Goal: Information Seeking & Learning: Learn about a topic

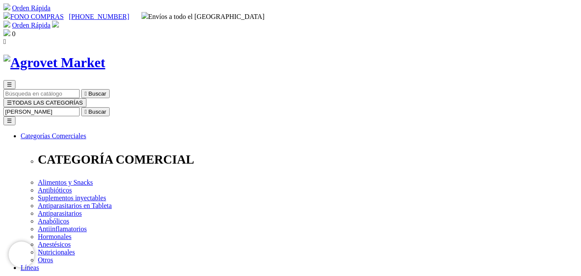
type input "gastr"
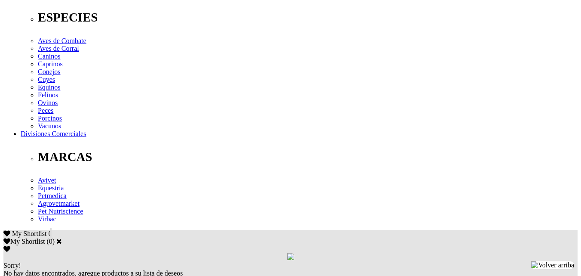
scroll to position [344, 0]
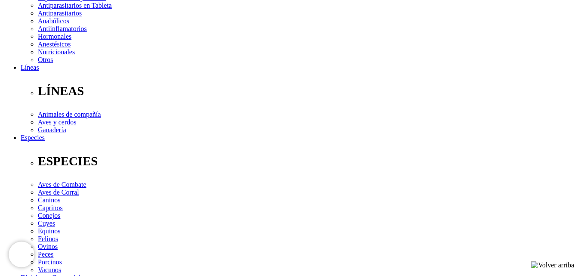
scroll to position [215, 0]
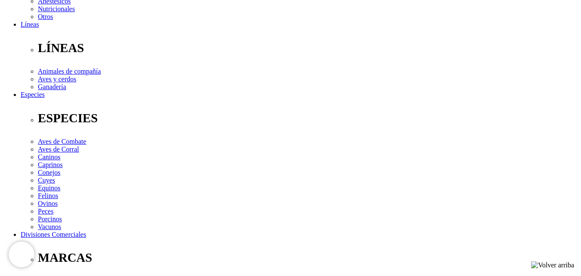
scroll to position [258, 0]
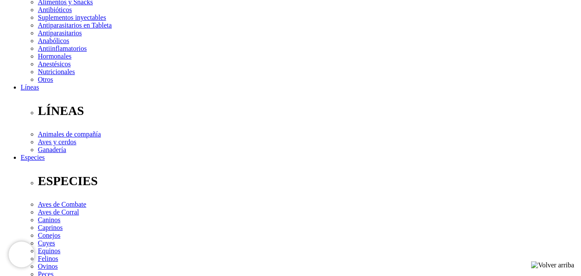
scroll to position [215, 0]
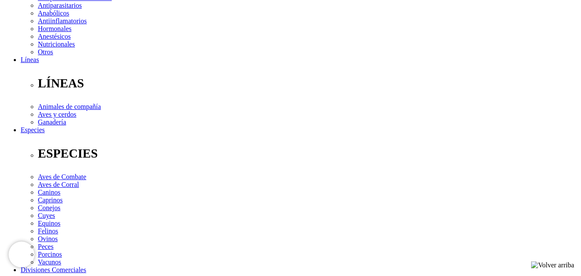
scroll to position [86, 0]
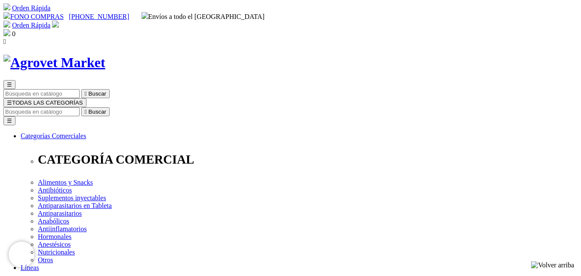
click at [80, 107] on input "Buscar" at bounding box center [41, 111] width 76 height 9
type input "e"
type input "o"
type input "limpiador"
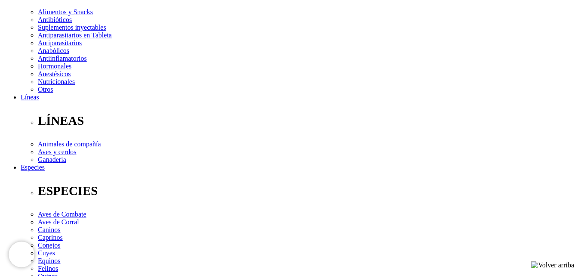
scroll to position [301, 0]
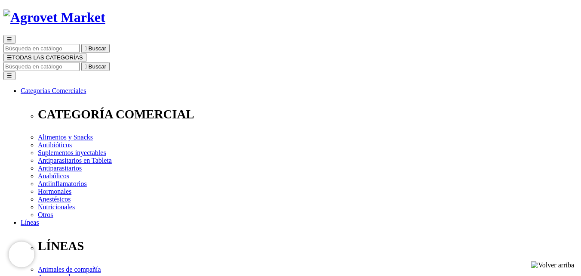
scroll to position [0, 0]
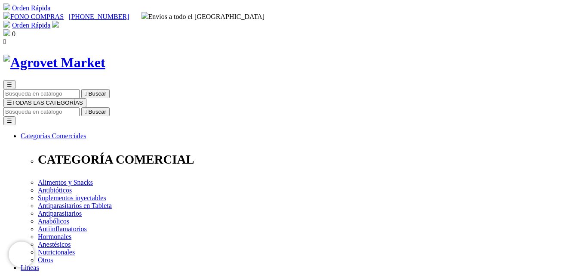
click at [80, 107] on input "Buscar" at bounding box center [41, 111] width 76 height 9
type input "c"
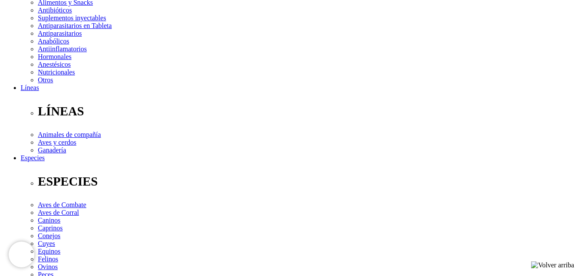
scroll to position [215, 0]
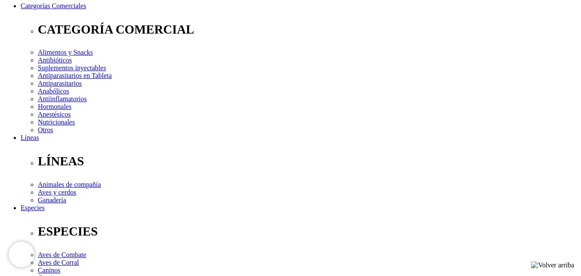
scroll to position [129, 0]
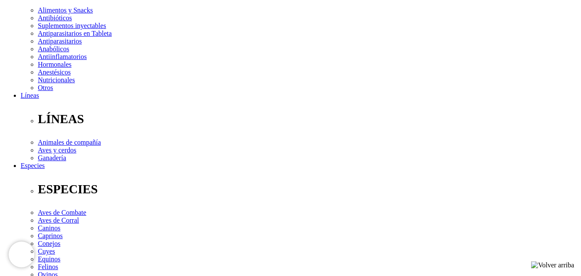
scroll to position [215, 0]
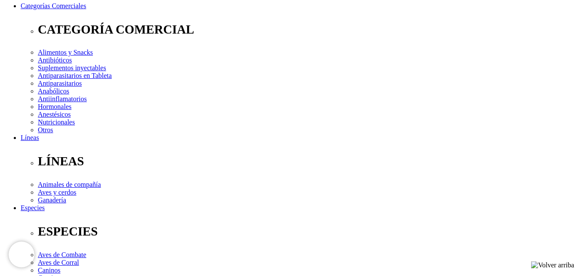
scroll to position [129, 0]
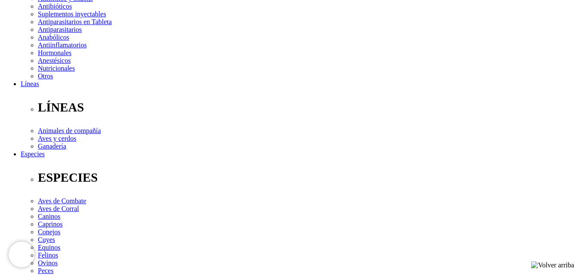
scroll to position [215, 0]
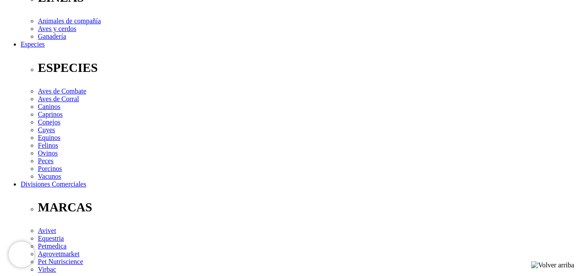
scroll to position [301, 0]
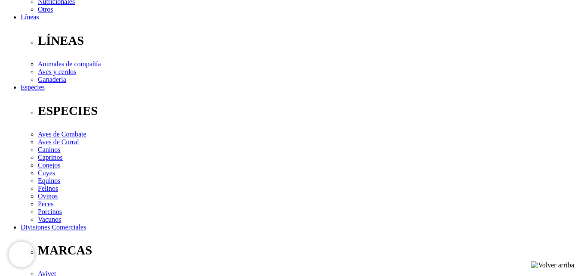
scroll to position [258, 0]
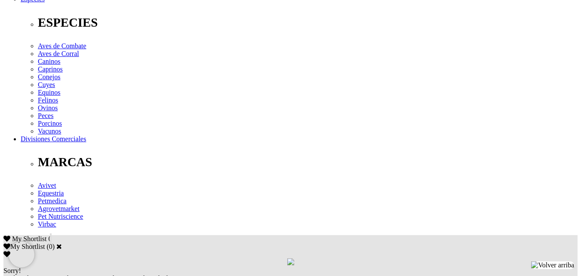
scroll to position [344, 0]
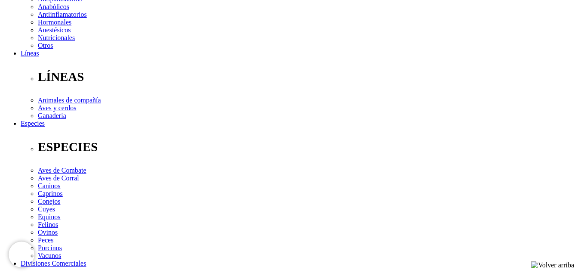
scroll to position [215, 0]
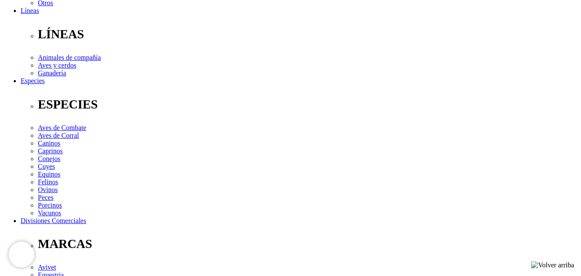
scroll to position [258, 0]
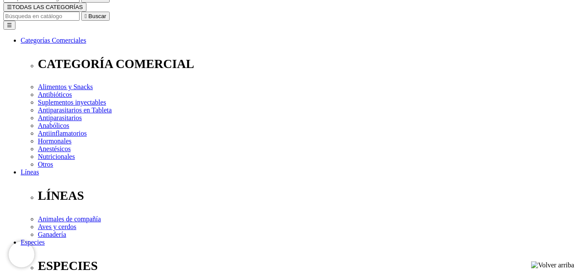
scroll to position [43, 0]
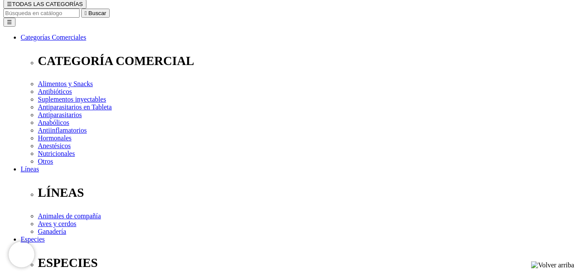
scroll to position [43, 0]
